Goal: Task Accomplishment & Management: Manage account settings

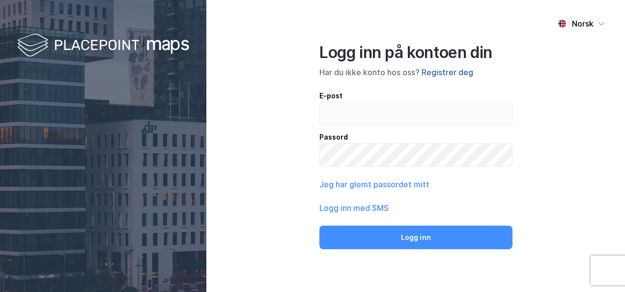
click at [446, 73] on button "Registrer deg" at bounding box center [447, 72] width 52 height 12
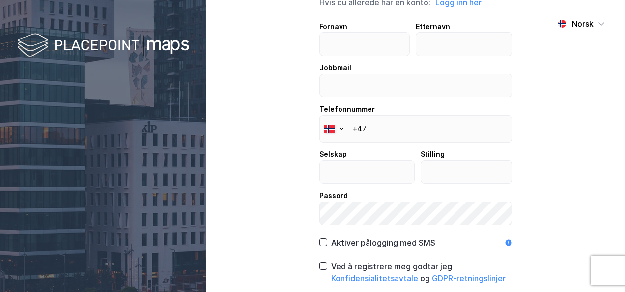
click at [446, 73] on div "Jobbmail" at bounding box center [415, 68] width 193 height 12
click at [446, 74] on input "email" at bounding box center [416, 85] width 192 height 23
click at [378, 42] on input "text" at bounding box center [364, 44] width 89 height 23
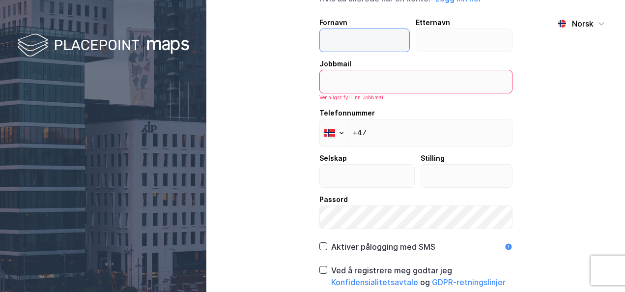
type input "Tone Lise"
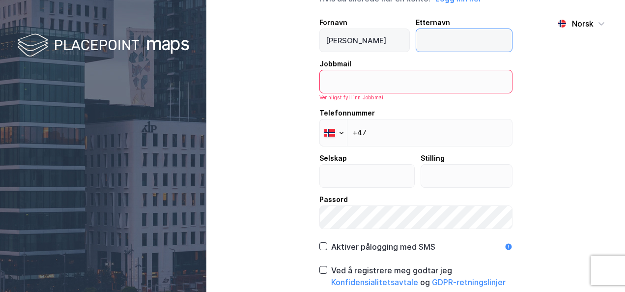
type input "Østbye"
type input "tonelise@saltorenhold.no"
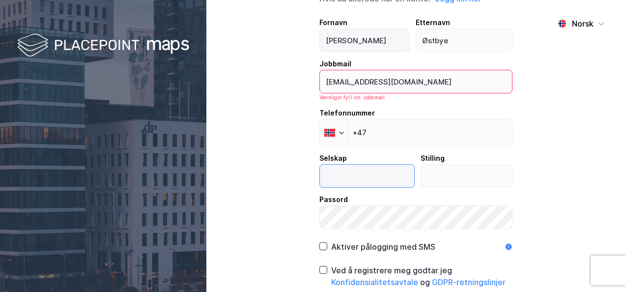
type input "Salto Renhold"
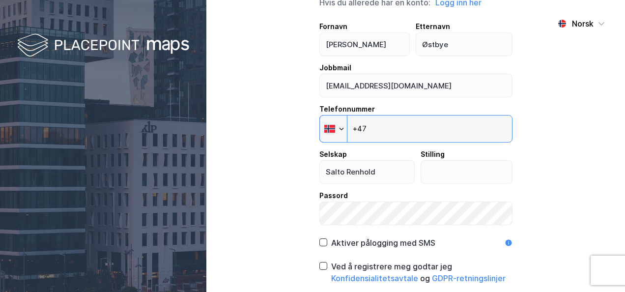
click at [379, 131] on input "+47" at bounding box center [415, 129] width 193 height 28
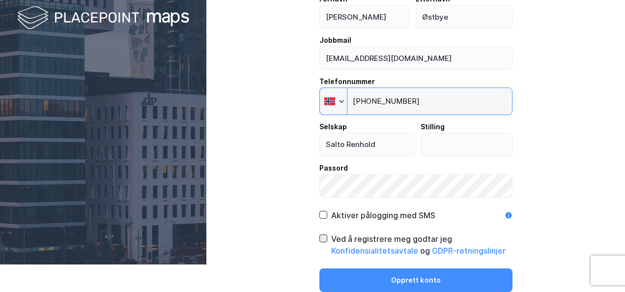
type input "+47 936 96 260"
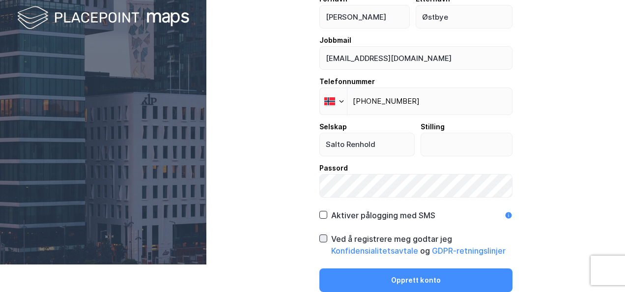
click at [322, 237] on icon at bounding box center [323, 238] width 7 height 7
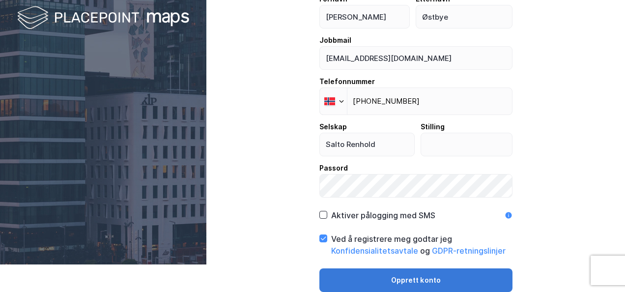
click at [407, 277] on button "Opprett konto" at bounding box center [415, 280] width 193 height 24
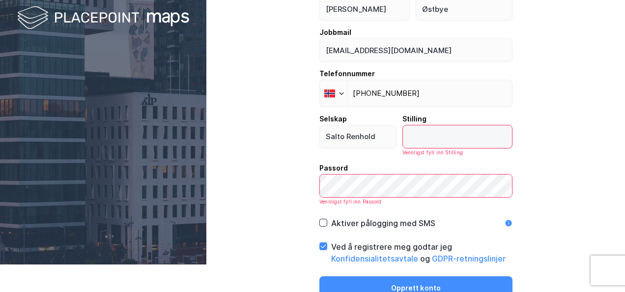
click at [420, 137] on input "text" at bounding box center [457, 136] width 109 height 23
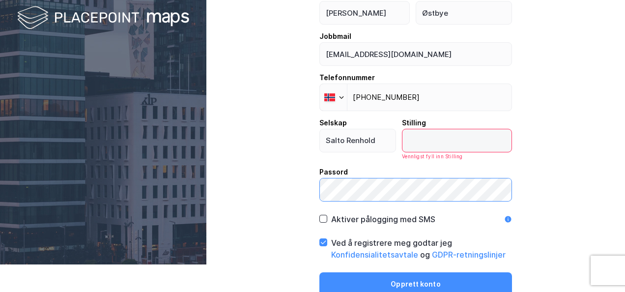
scroll to position [31, 0]
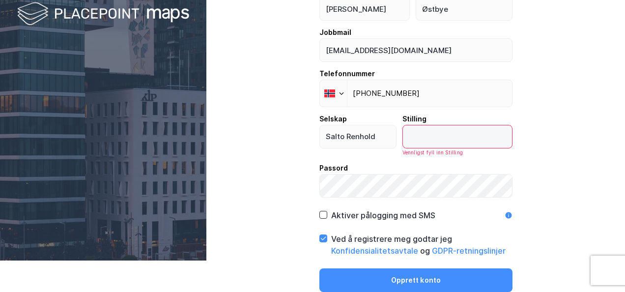
click at [442, 135] on input "text" at bounding box center [457, 136] width 109 height 23
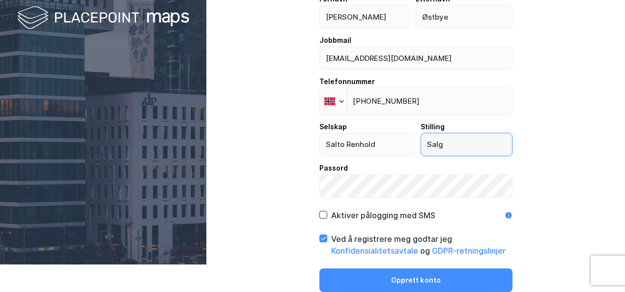
type input "Salg"
click at [571, 145] on div "Norsk Opprett ny konto Hvis du allerede har en konto: Logg inn her Fornavn Tone…" at bounding box center [415, 118] width 418 height 292
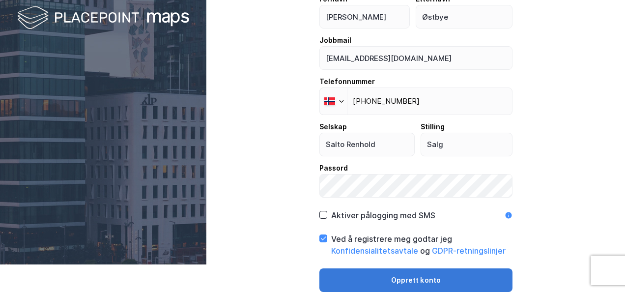
click at [419, 279] on button "Opprett konto" at bounding box center [415, 280] width 193 height 24
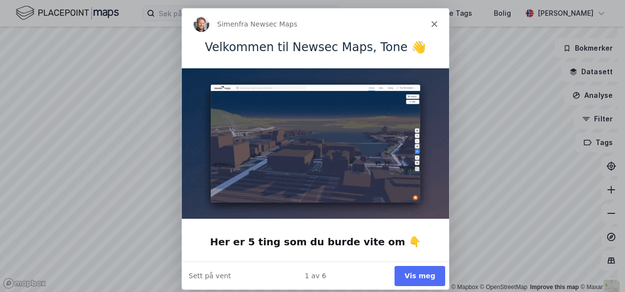
click at [418, 278] on button "Vis meg" at bounding box center [419, 275] width 51 height 20
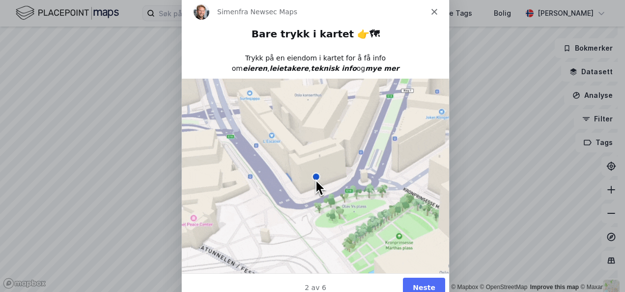
click at [431, 11] on icon "Lukk" at bounding box center [434, 12] width 6 height 6
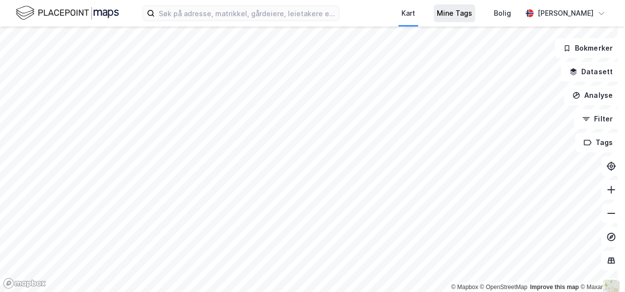
click at [455, 15] on div "Mine Tags" at bounding box center [454, 13] width 35 height 12
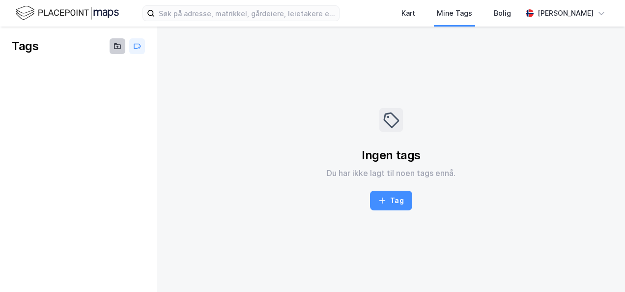
click at [117, 48] on icon at bounding box center [117, 46] width 8 height 8
type input "Salto Renhold"
click at [113, 116] on div "Tags" at bounding box center [78, 159] width 157 height 265
click at [115, 39] on button at bounding box center [118, 46] width 16 height 16
click at [136, 74] on icon at bounding box center [137, 74] width 8 height 8
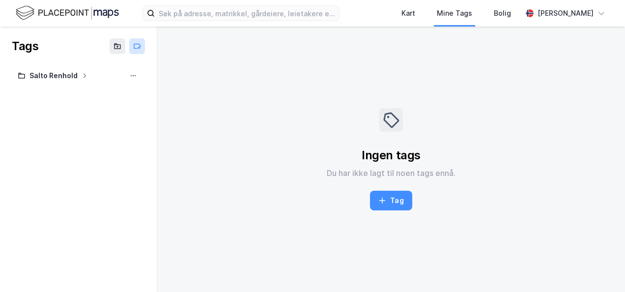
click at [138, 45] on icon at bounding box center [137, 46] width 8 height 8
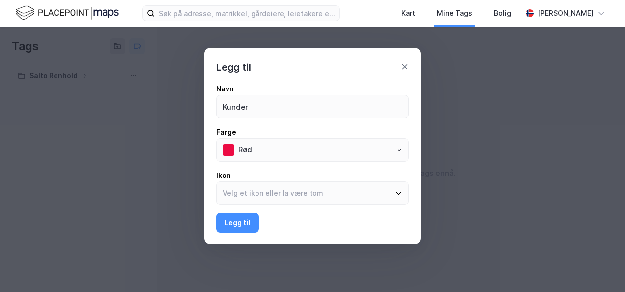
type input "Kunder"
click at [253, 130] on div "Farge" at bounding box center [312, 132] width 193 height 12
click at [253, 139] on input "Rød" at bounding box center [320, 150] width 176 height 23
click at [402, 150] on button "Rød" at bounding box center [399, 150] width 8 height 8
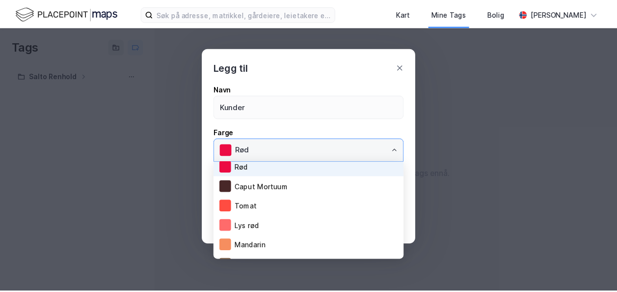
scroll to position [314, 0]
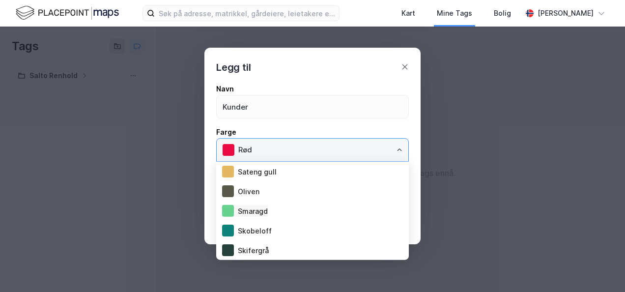
click at [251, 212] on div "Smaragd" at bounding box center [245, 211] width 46 height 12
type input "Smaragd"
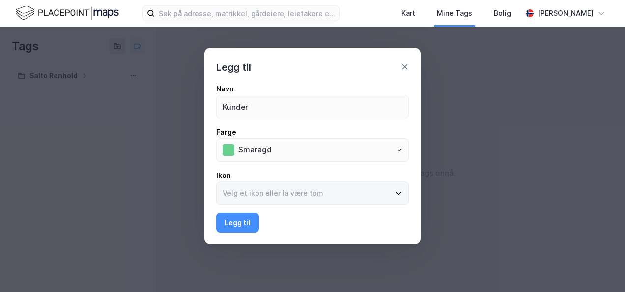
click at [400, 195] on icon at bounding box center [398, 193] width 8 height 8
click at [396, 195] on input at bounding box center [307, 193] width 180 height 23
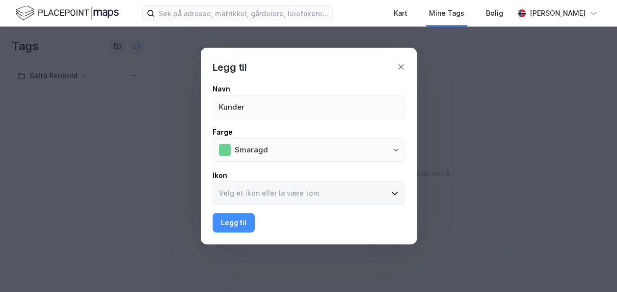
click at [396, 191] on icon at bounding box center [395, 193] width 8 height 8
click at [393, 191] on input at bounding box center [303, 193] width 180 height 23
click at [397, 192] on icon at bounding box center [395, 193] width 8 height 8
click at [393, 192] on input at bounding box center [303, 193] width 180 height 23
click at [397, 192] on icon at bounding box center [395, 193] width 8 height 8
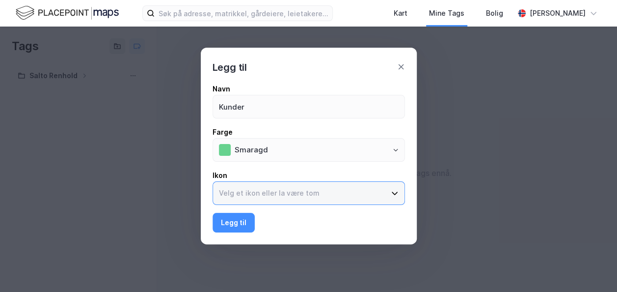
click at [393, 192] on input at bounding box center [303, 193] width 180 height 23
click at [266, 194] on input at bounding box center [303, 193] width 180 height 23
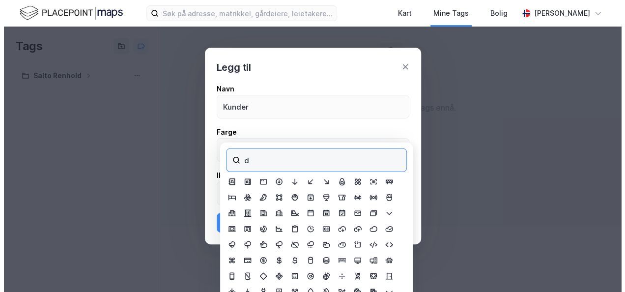
scroll to position [0, 0]
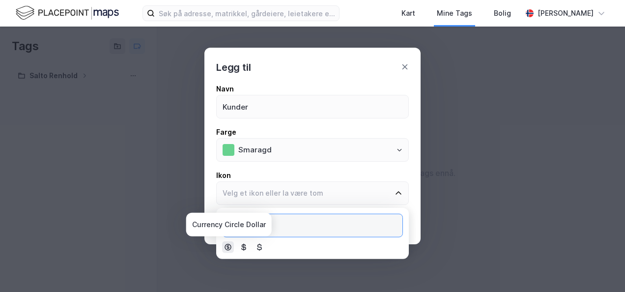
type input "dol"
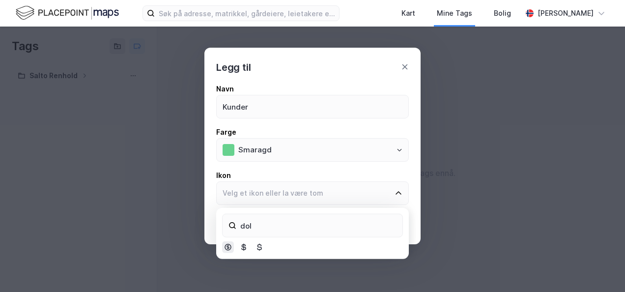
click at [230, 245] on icon at bounding box center [227, 247] width 7 height 7
type input "Currency Circle Dollar"
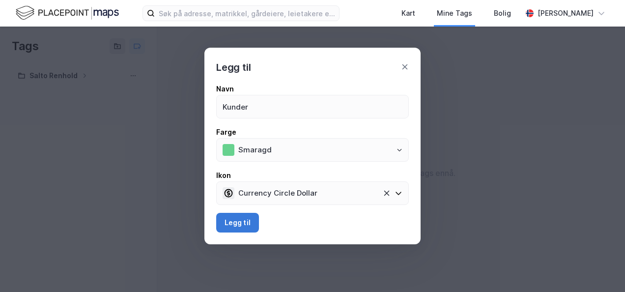
click at [231, 224] on button "Legg til" at bounding box center [237, 223] width 43 height 20
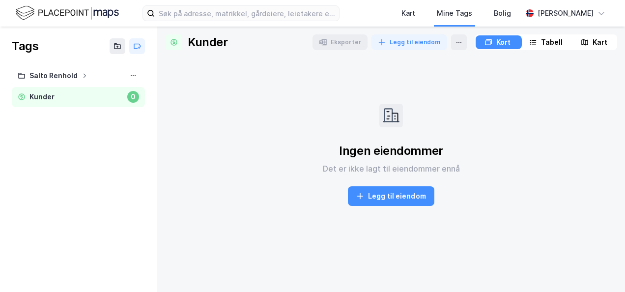
click at [139, 99] on div "0" at bounding box center [133, 97] width 12 height 12
click at [410, 14] on div "Kart" at bounding box center [408, 13] width 14 height 12
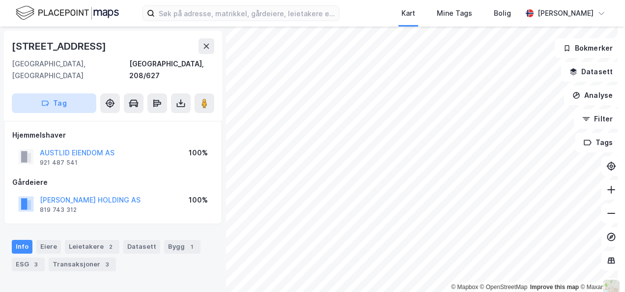
click at [70, 93] on button "Tag" at bounding box center [54, 103] width 84 height 20
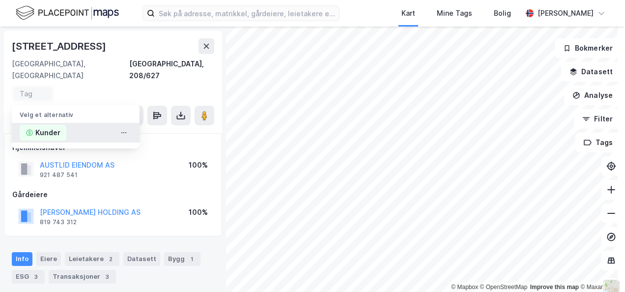
click at [43, 127] on div "Kunder" at bounding box center [47, 133] width 25 height 12
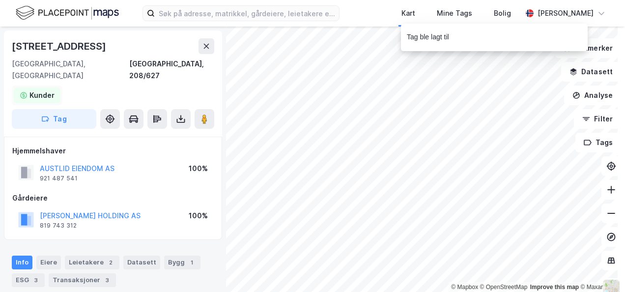
click at [36, 89] on div "Kunder" at bounding box center [41, 95] width 25 height 12
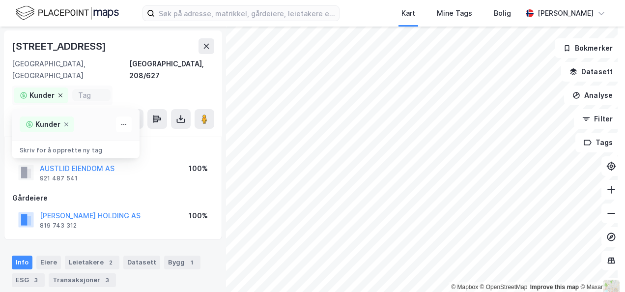
click at [58, 93] on icon at bounding box center [60, 95] width 4 height 4
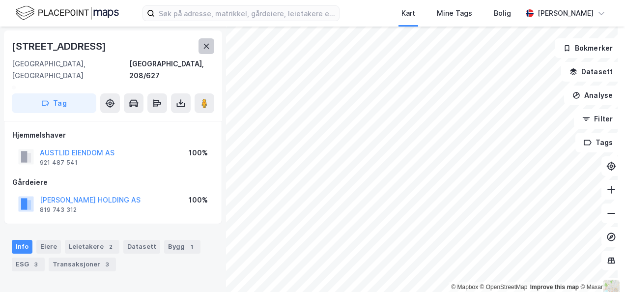
click at [204, 46] on icon at bounding box center [206, 46] width 8 height 8
